Goal: Ask a question

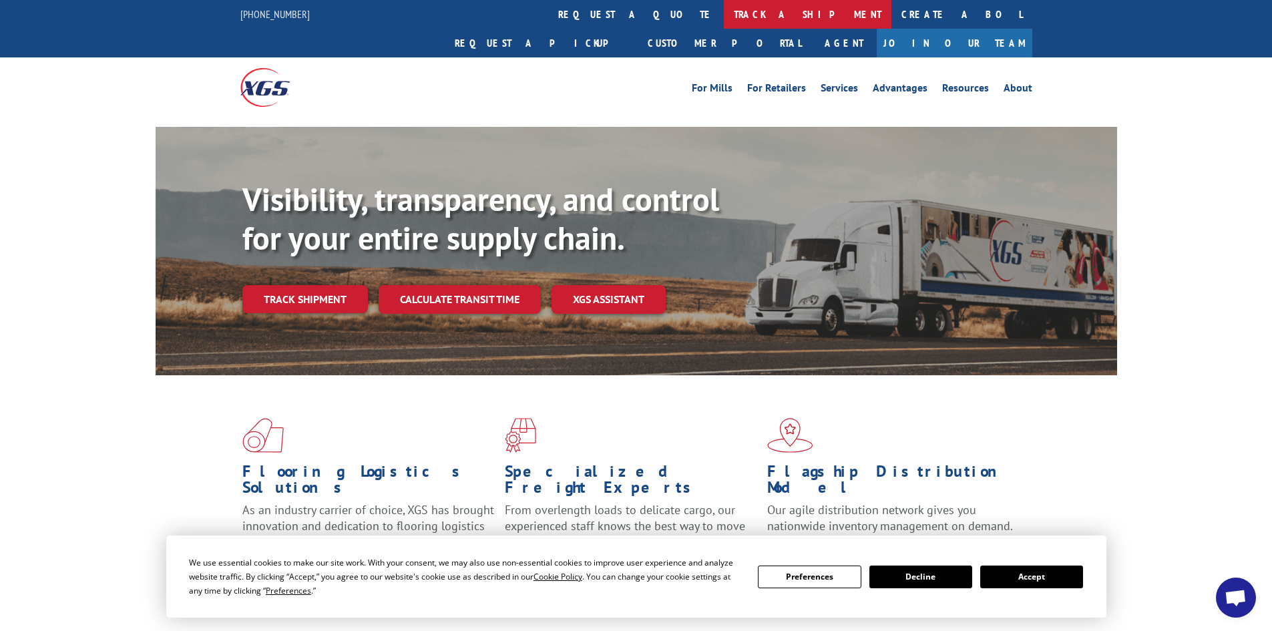
click at [724, 17] on link "track a shipment" at bounding box center [808, 14] width 168 height 29
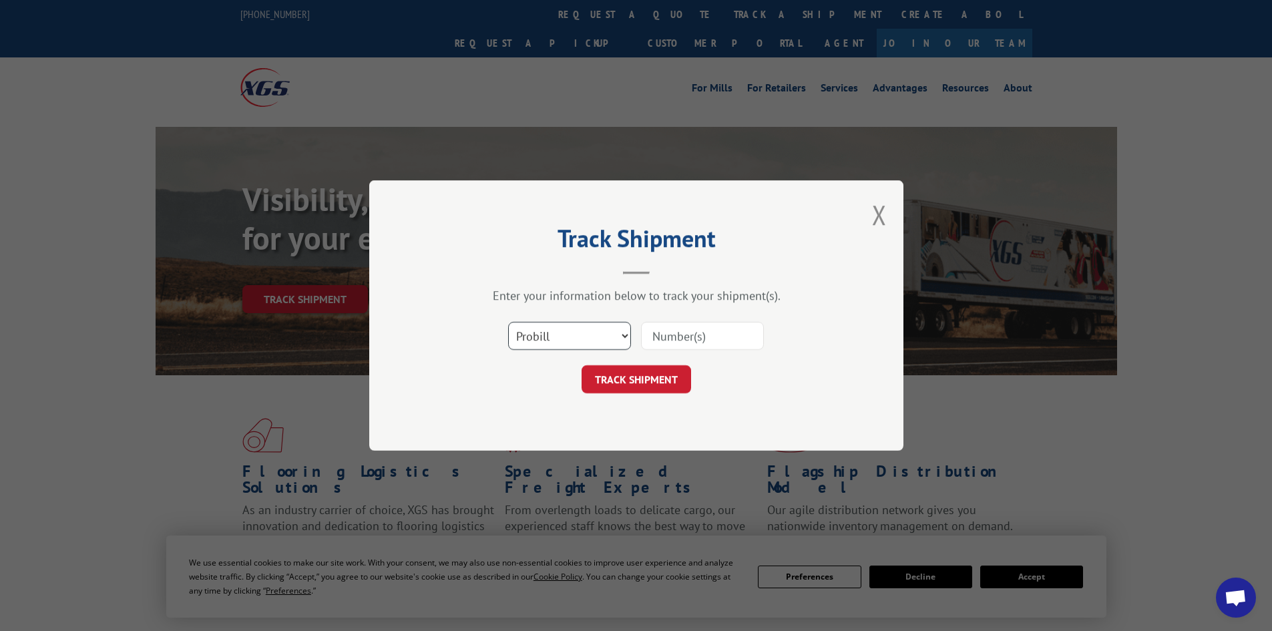
drag, startPoint x: 548, startPoint y: 335, endPoint x: 548, endPoint y: 347, distance: 12.7
click at [548, 335] on select "Select category... Probill BOL PO" at bounding box center [569, 336] width 123 height 28
select select "po"
click at [508, 322] on select "Select category... Probill BOL PO" at bounding box center [569, 336] width 123 height 28
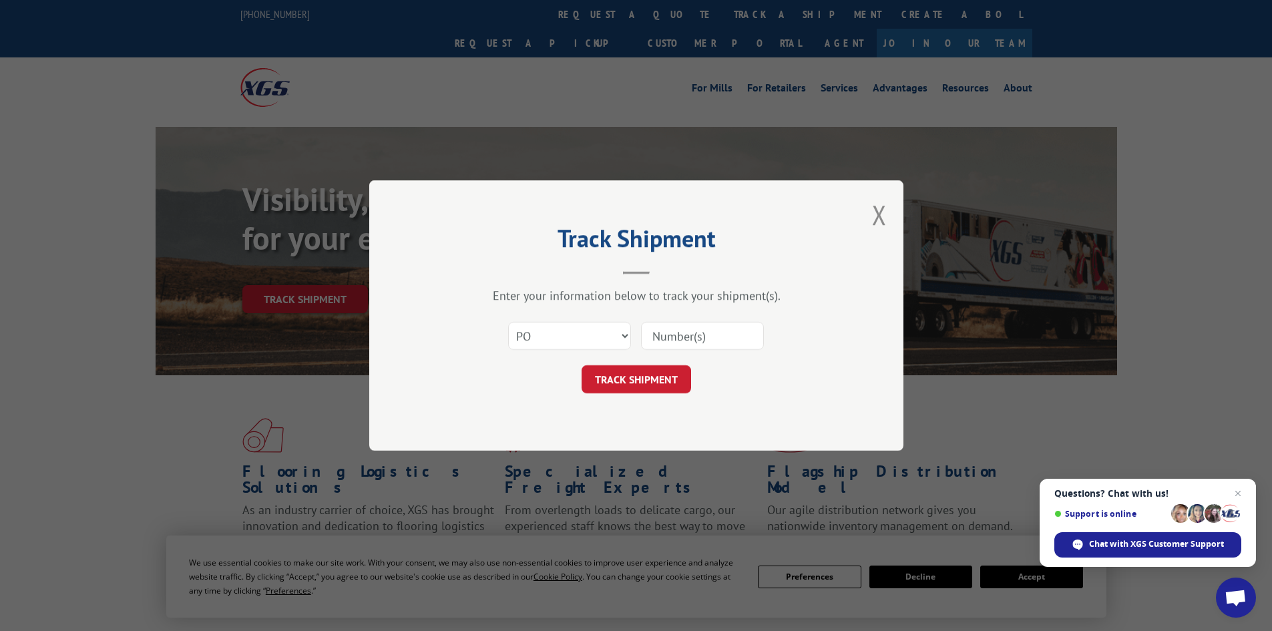
paste input "34547888"
type input "34547888"
click at [622, 391] on button "TRACK SHIPMENT" at bounding box center [637, 379] width 110 height 28
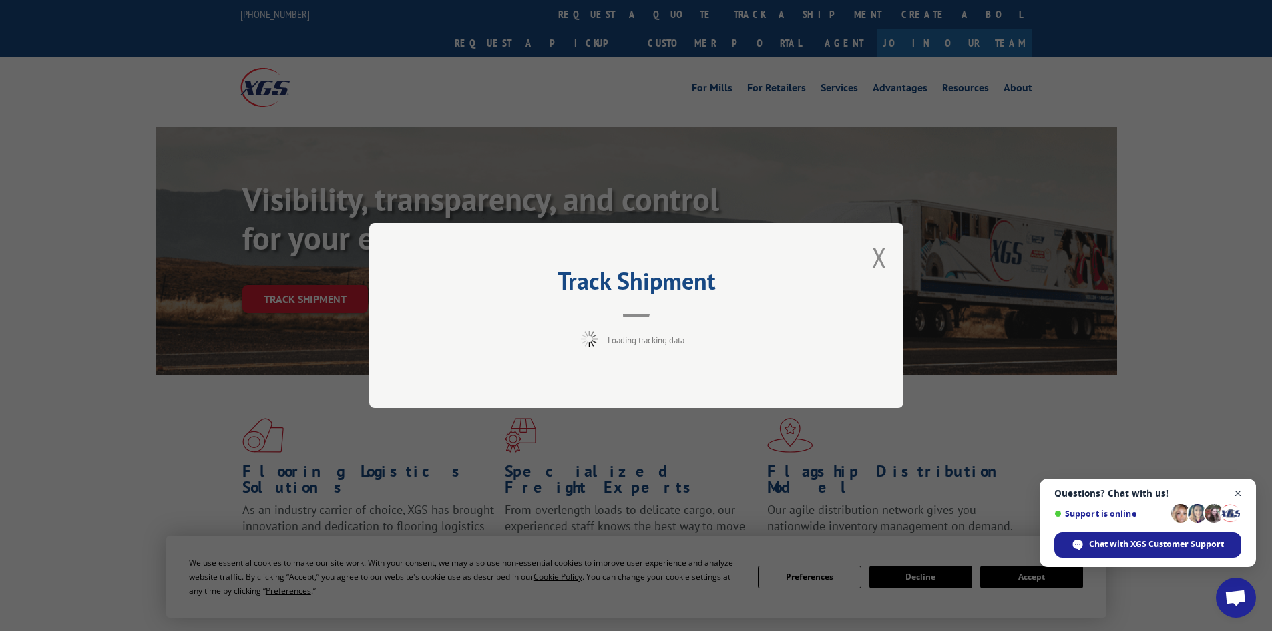
click at [1242, 494] on span "Close chat" at bounding box center [1238, 494] width 17 height 17
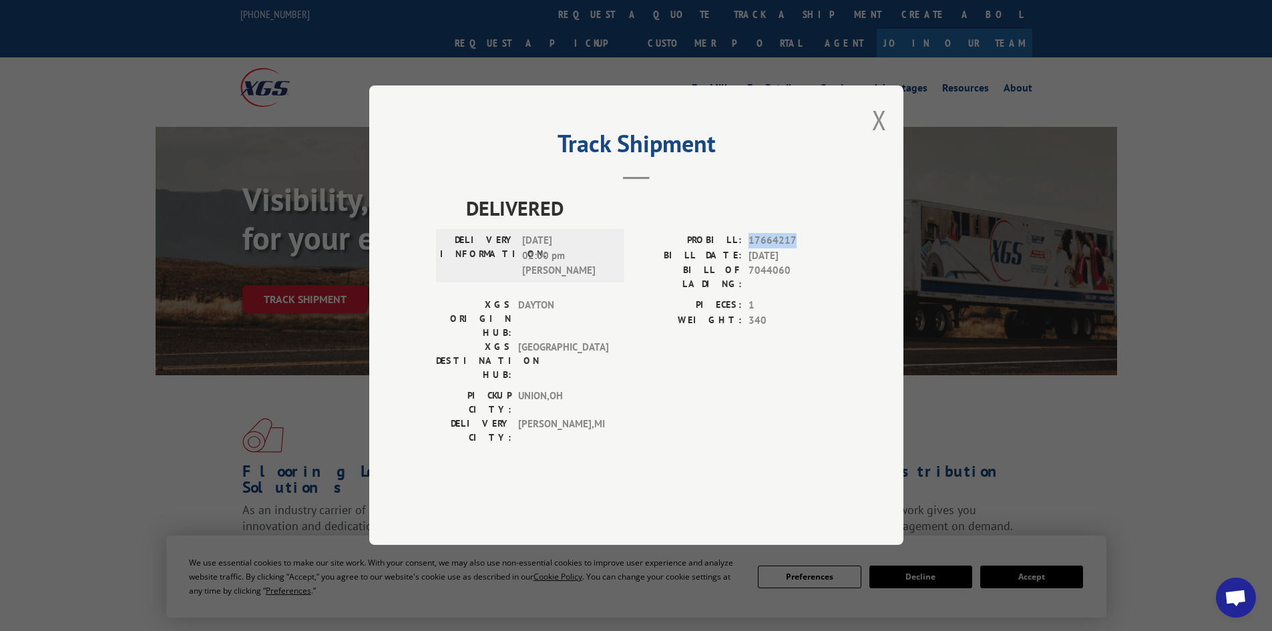
drag, startPoint x: 747, startPoint y: 276, endPoint x: 809, endPoint y: 277, distance: 61.4
click at [809, 249] on div "PROBILL: 17664217" at bounding box center [736, 241] width 200 height 15
copy span "17664217"
click at [877, 138] on button "Close modal" at bounding box center [879, 119] width 15 height 35
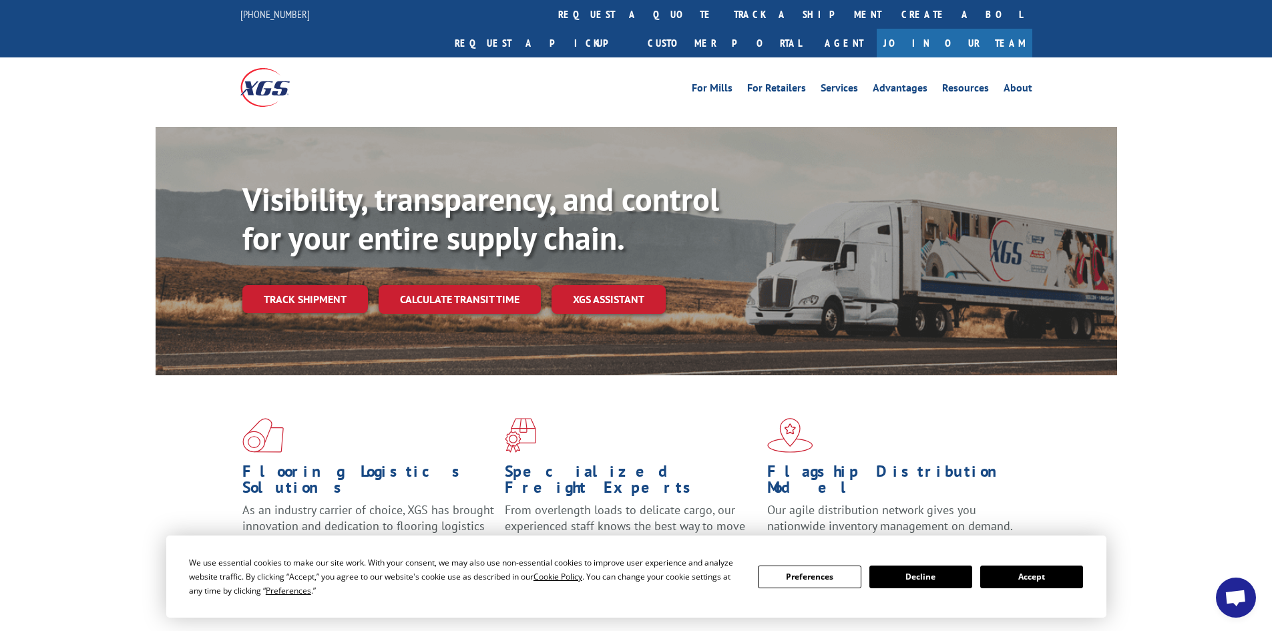
click at [1223, 596] on span "Open chat" at bounding box center [1236, 598] width 40 height 40
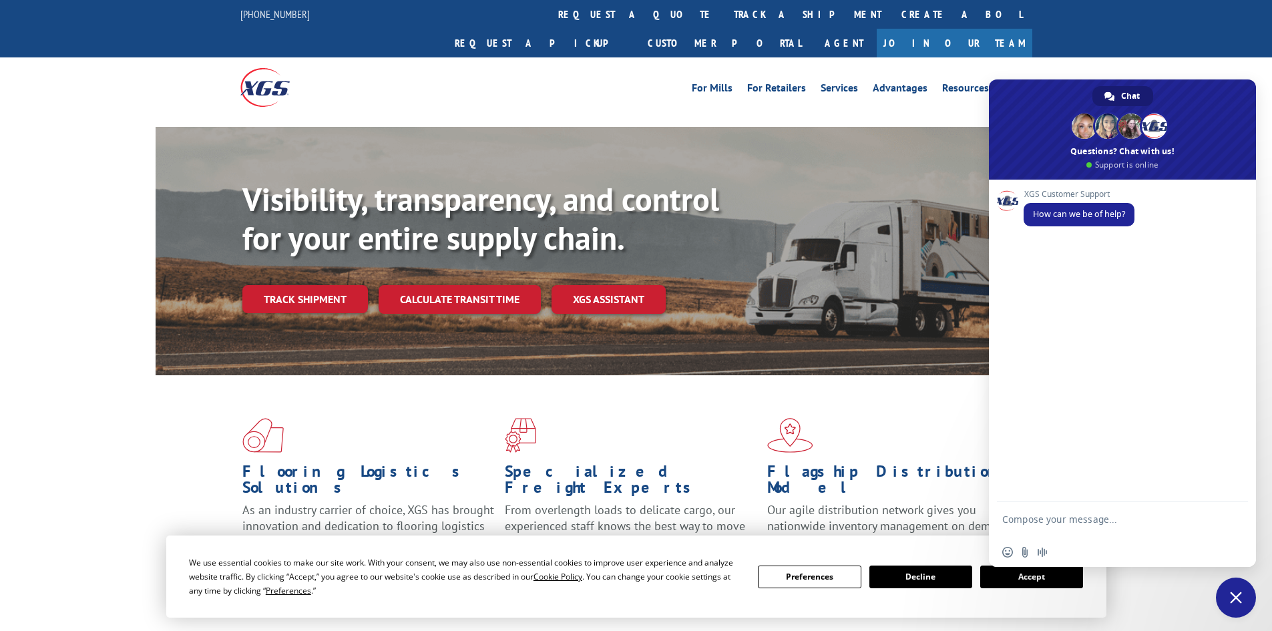
click at [1052, 516] on textarea "Compose your message..." at bounding box center [1107, 526] width 211 height 24
paste textarea "17664217"
type textarea "C"
paste textarea "17664217"
click at [1014, 531] on textarea "Our installer is missing carpet that shows recived 10/1 on pro 17664217" at bounding box center [1107, 526] width 211 height 24
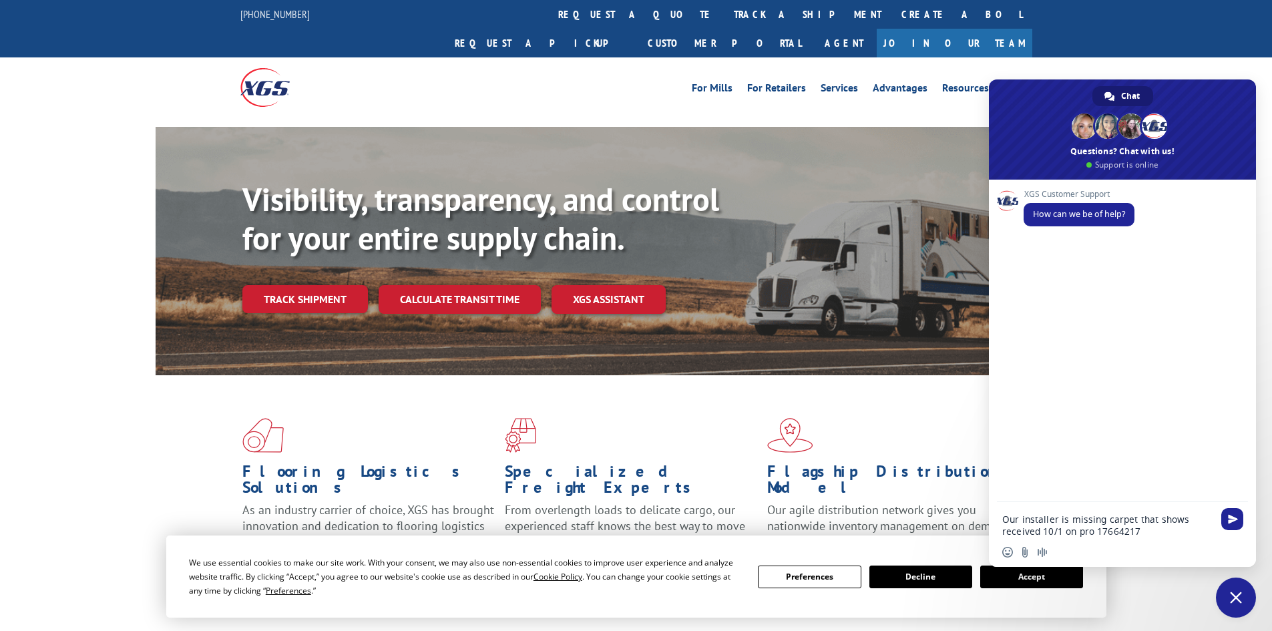
click at [1137, 532] on textarea "Our installer is missing carpet that shows received 10/1 on pro 17664217" at bounding box center [1107, 526] width 211 height 24
type textarea "Our installer is missing carpet that shows received 10/1 on pro 17664217"
click at [1235, 518] on span "Send" at bounding box center [1233, 519] width 10 height 10
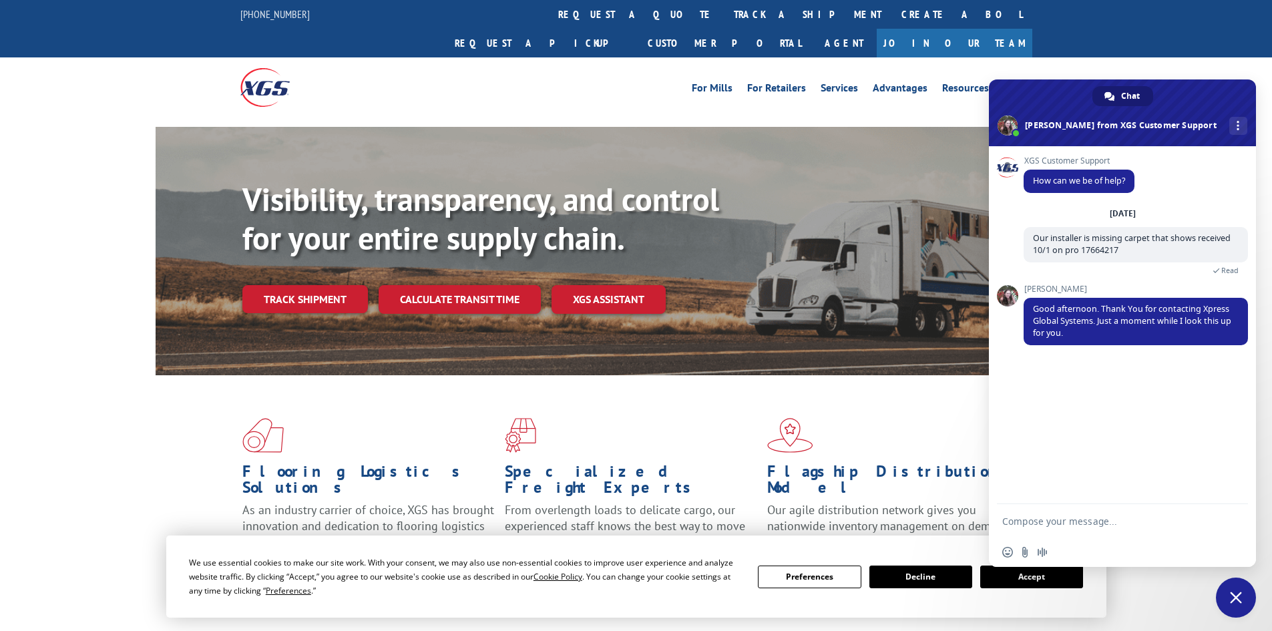
click at [1055, 584] on button "Accept" at bounding box center [1031, 577] width 103 height 23
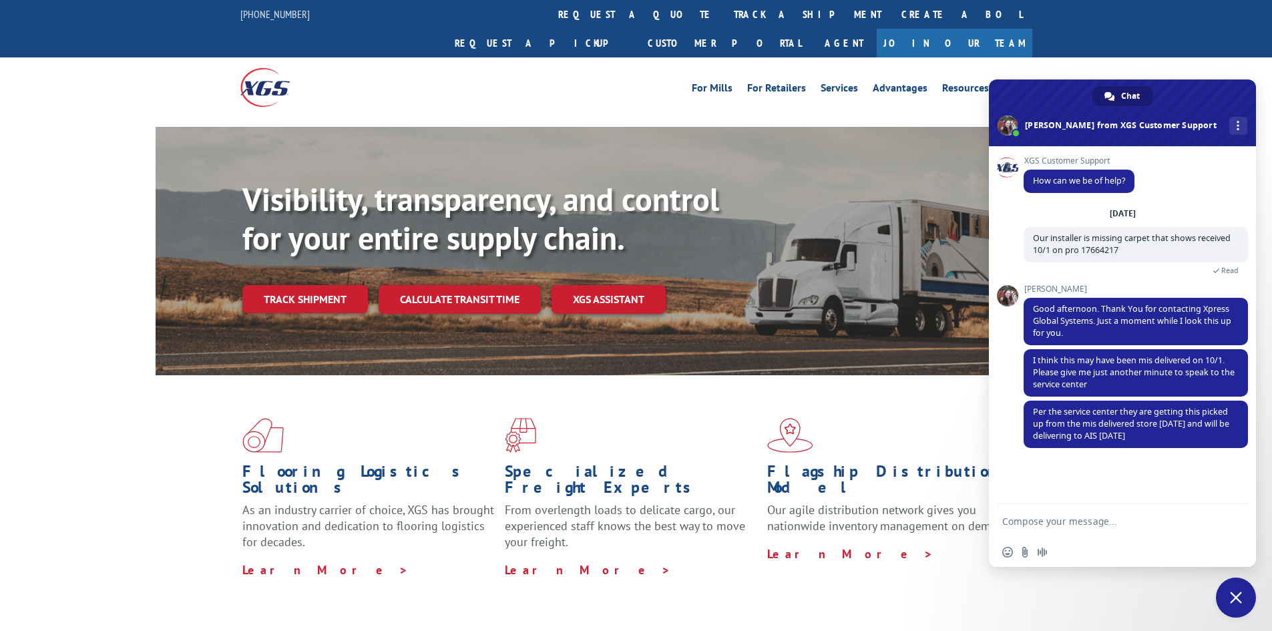
click at [1072, 524] on textarea "Compose your message..." at bounding box center [1107, 522] width 211 height 12
type textarea "Thank you for your help. It is much appreciated."
click at [1239, 530] on span "Send" at bounding box center [1232, 519] width 22 height 22
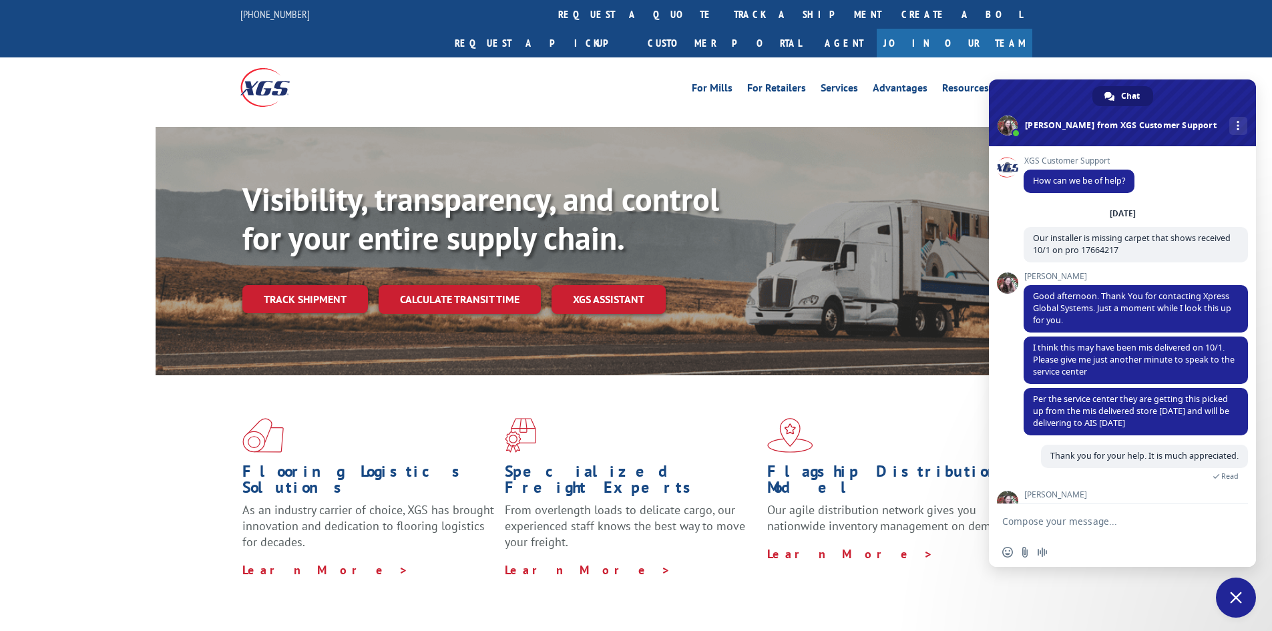
scroll to position [76, 0]
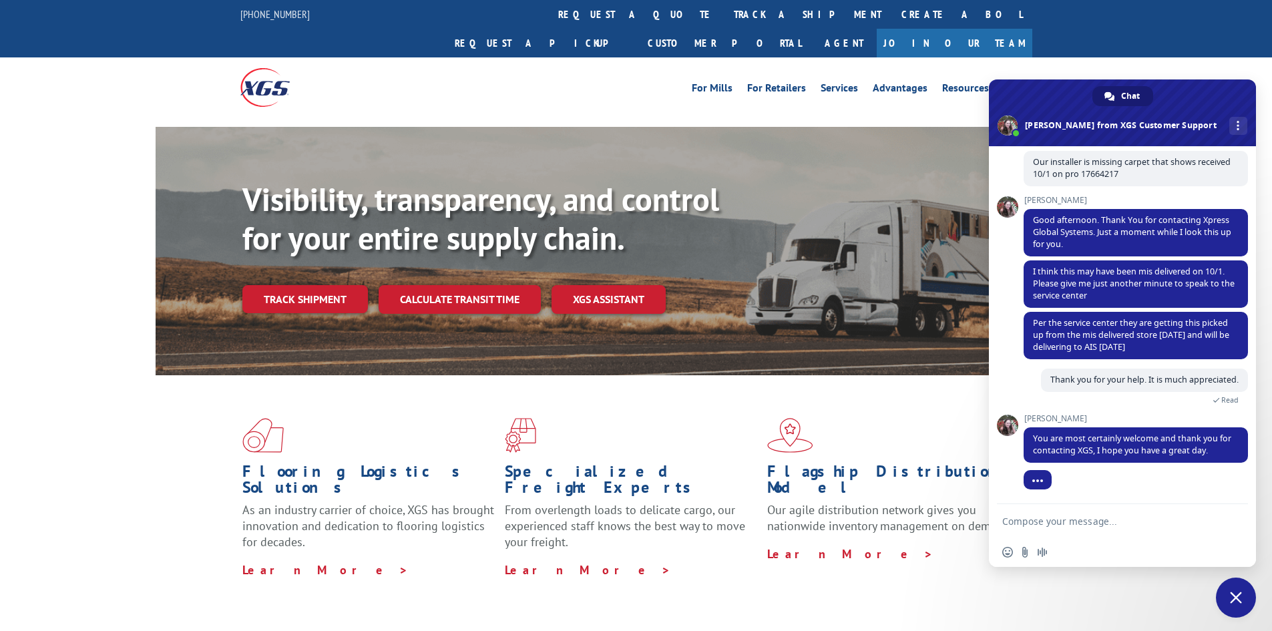
click at [1240, 597] on span "Close chat" at bounding box center [1236, 598] width 12 height 12
